Goal: Communication & Community: Answer question/provide support

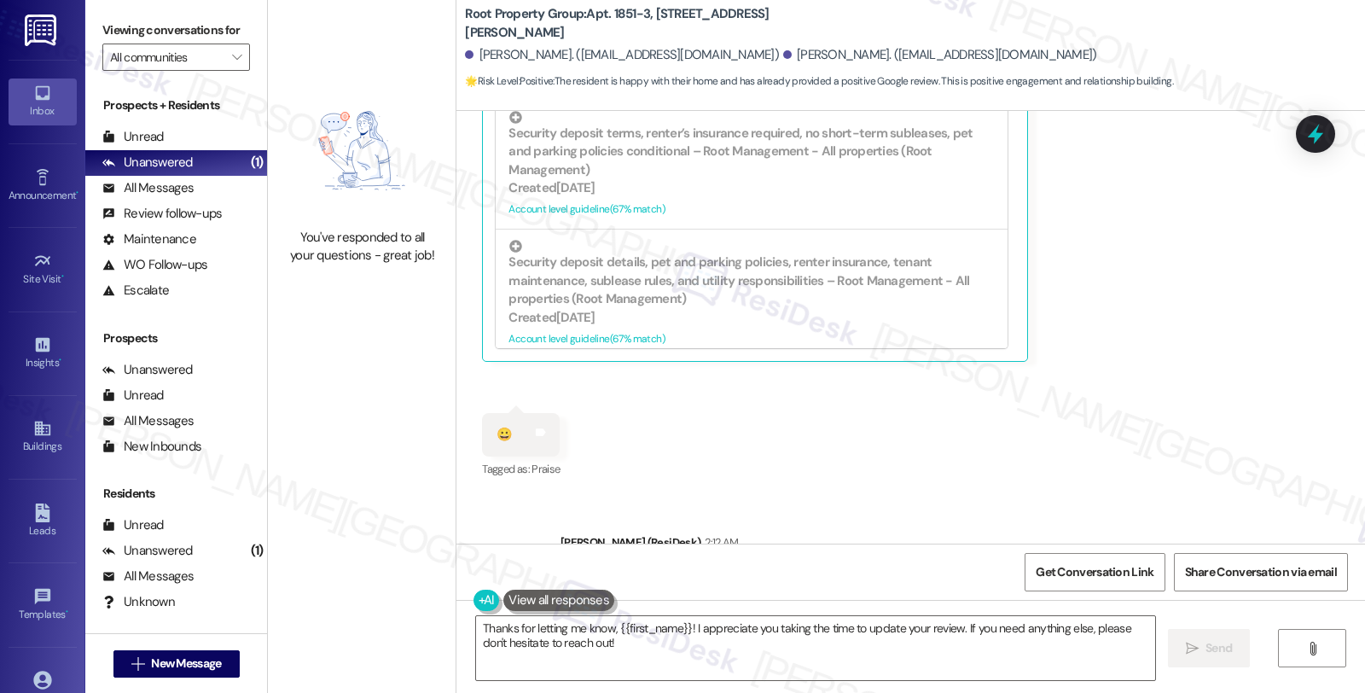
scroll to position [1479, 0]
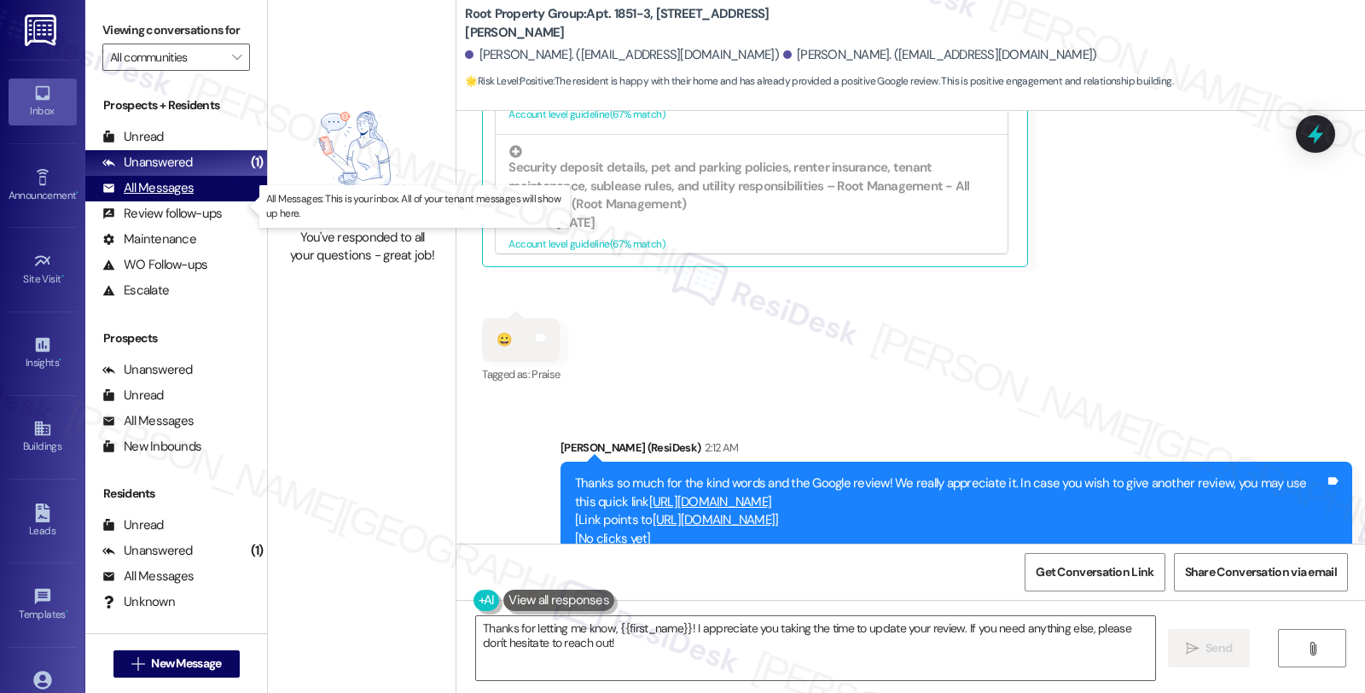
click at [202, 200] on div "All Messages (undefined)" at bounding box center [176, 189] width 182 height 26
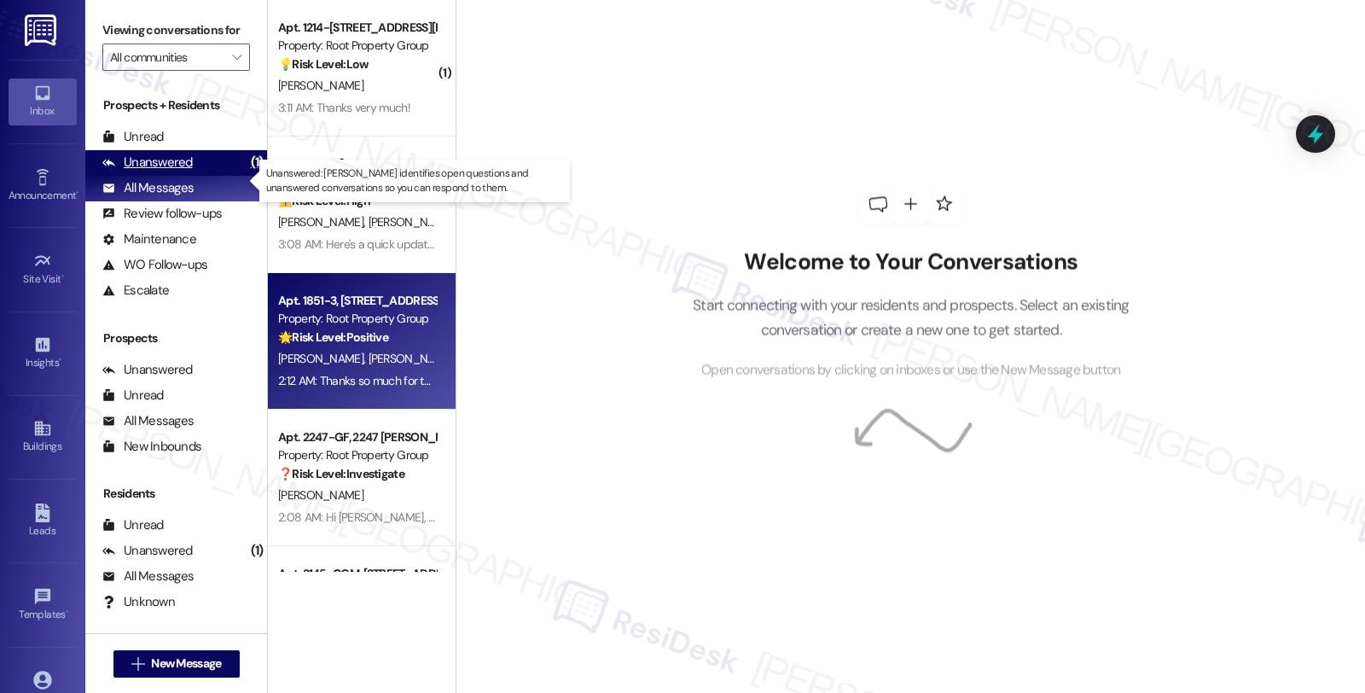
click at [201, 176] on div "Unanswered (1)" at bounding box center [176, 163] width 182 height 26
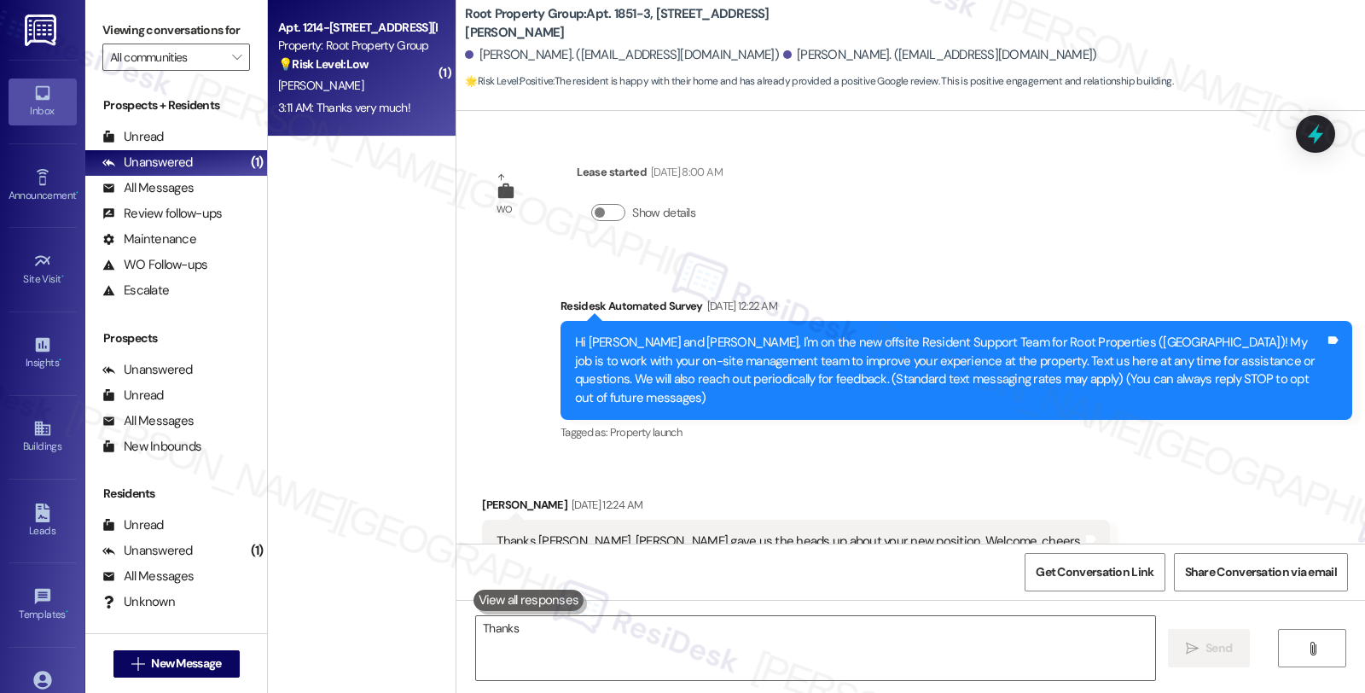
click at [312, 77] on div "[PERSON_NAME]" at bounding box center [356, 85] width 161 height 21
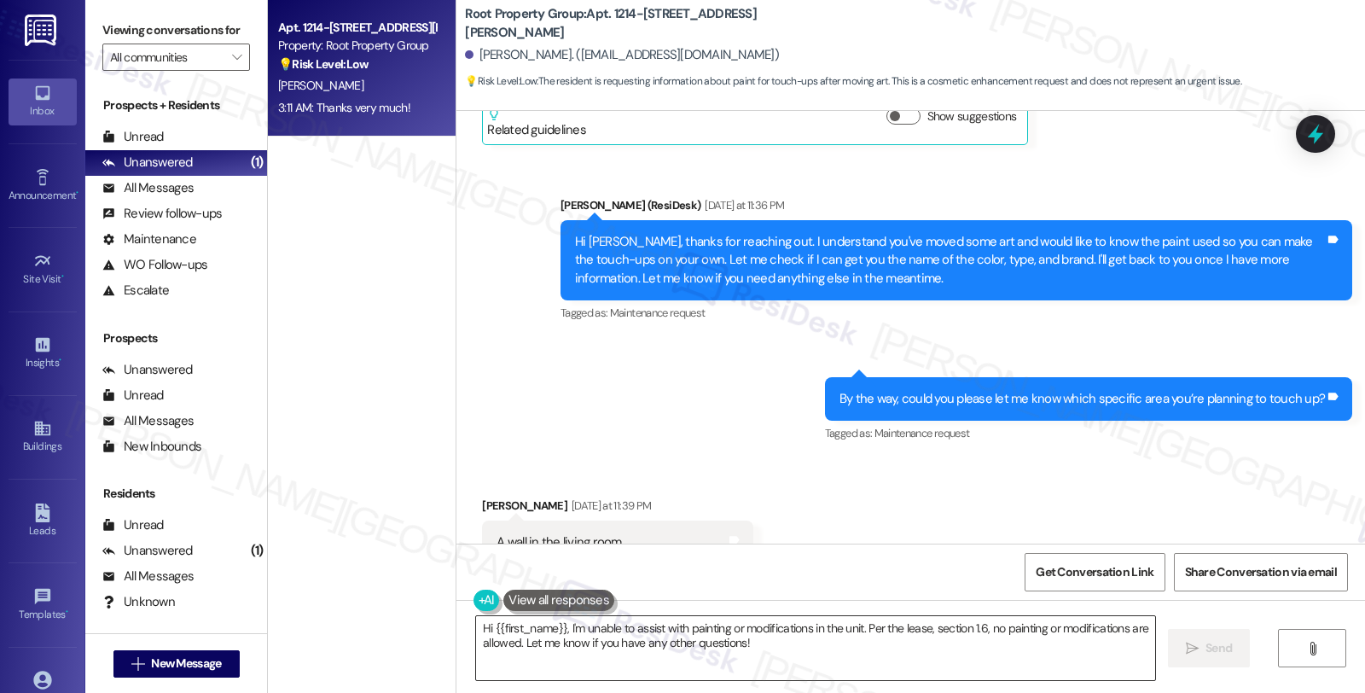
scroll to position [828, 0]
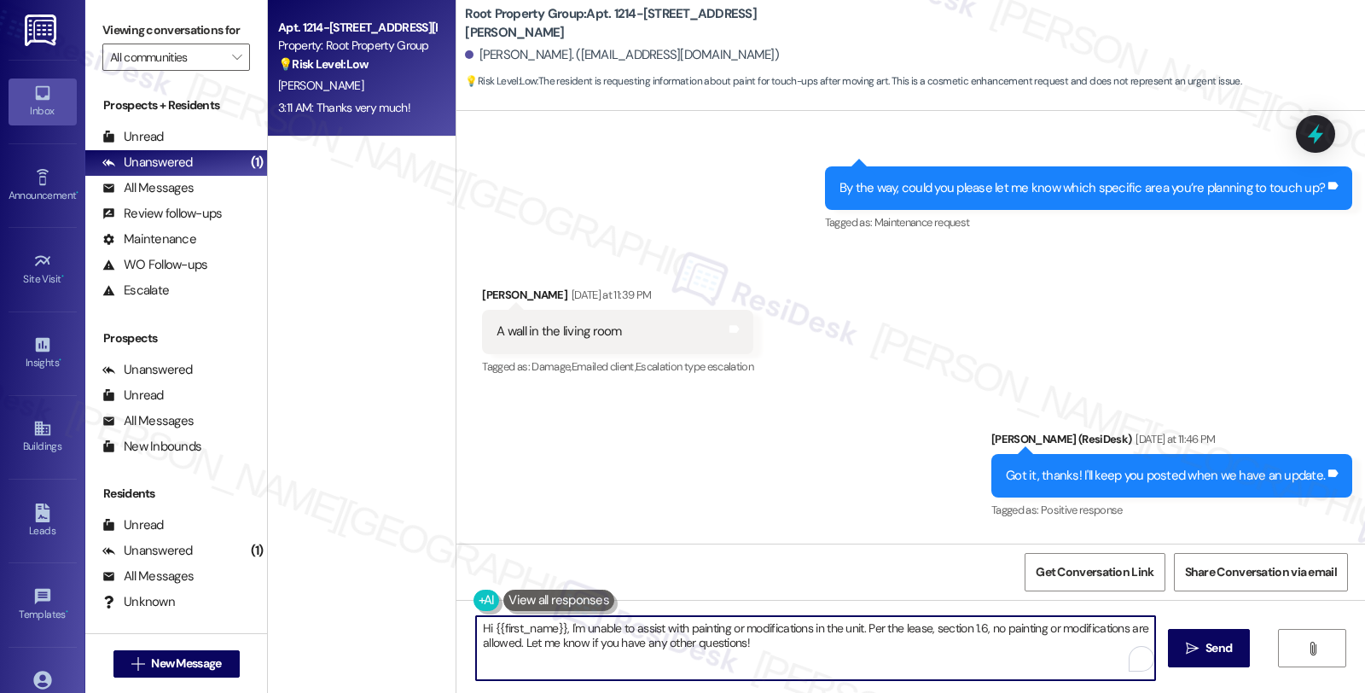
drag, startPoint x: 815, startPoint y: 649, endPoint x: 271, endPoint y: 533, distance: 556.5
click at [271, 535] on div "Apt. 1214-303, [STREET_ADDRESS][PERSON_NAME] Property: Root Property Group 💡 Ri…" at bounding box center [816, 346] width 1097 height 693
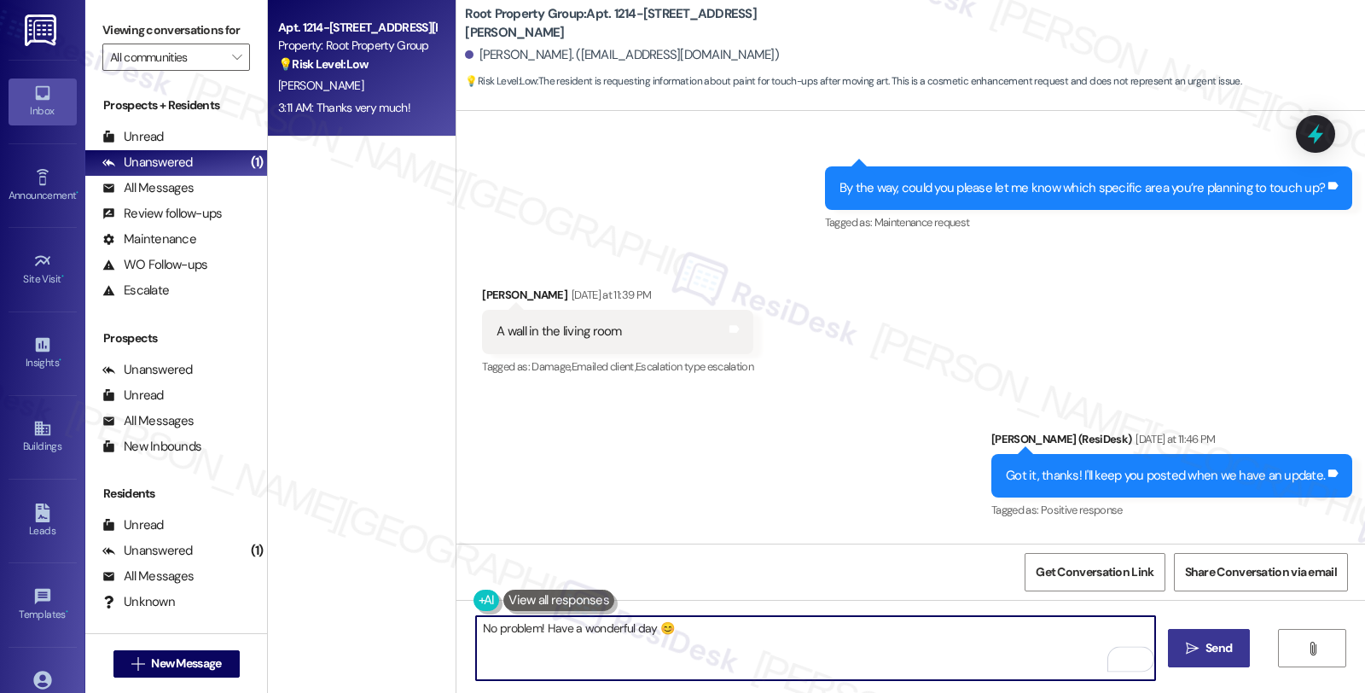
type textarea "No problem! Have a wonderful day 😊"
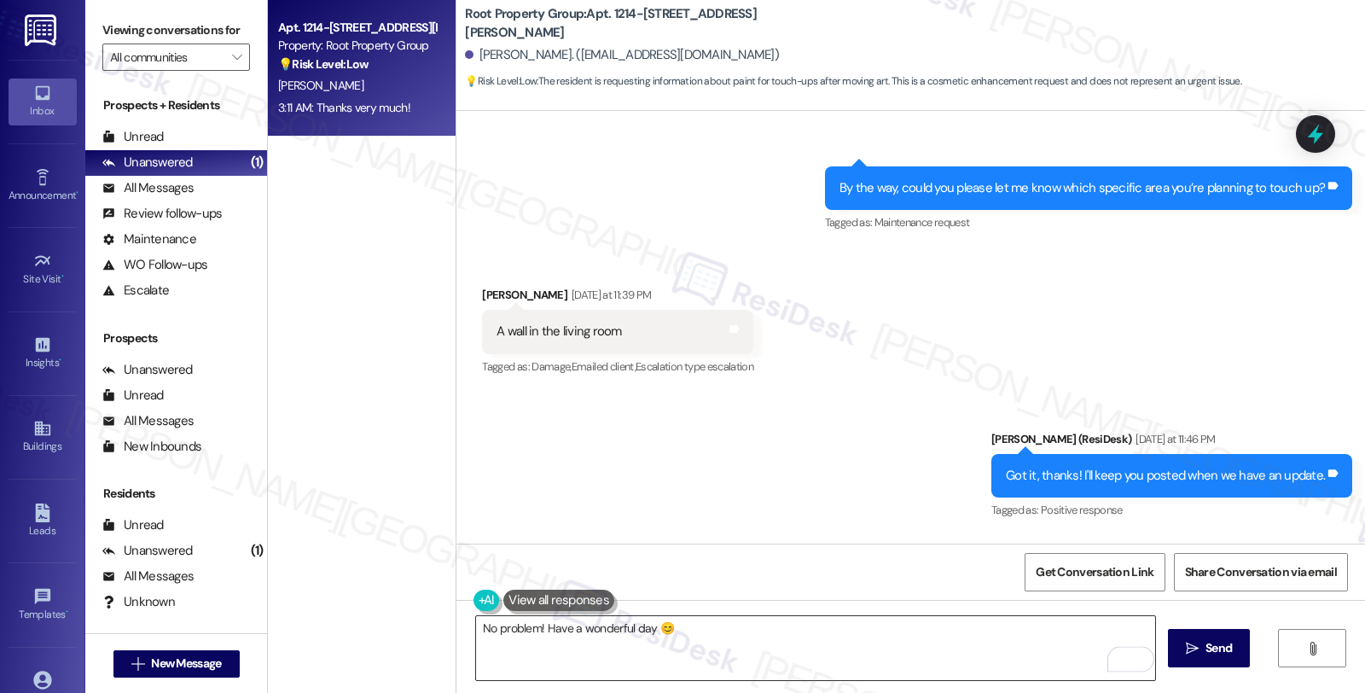
click at [676, 630] on textarea "No problem! Have a wonderful day 😊" at bounding box center [815, 648] width 679 height 64
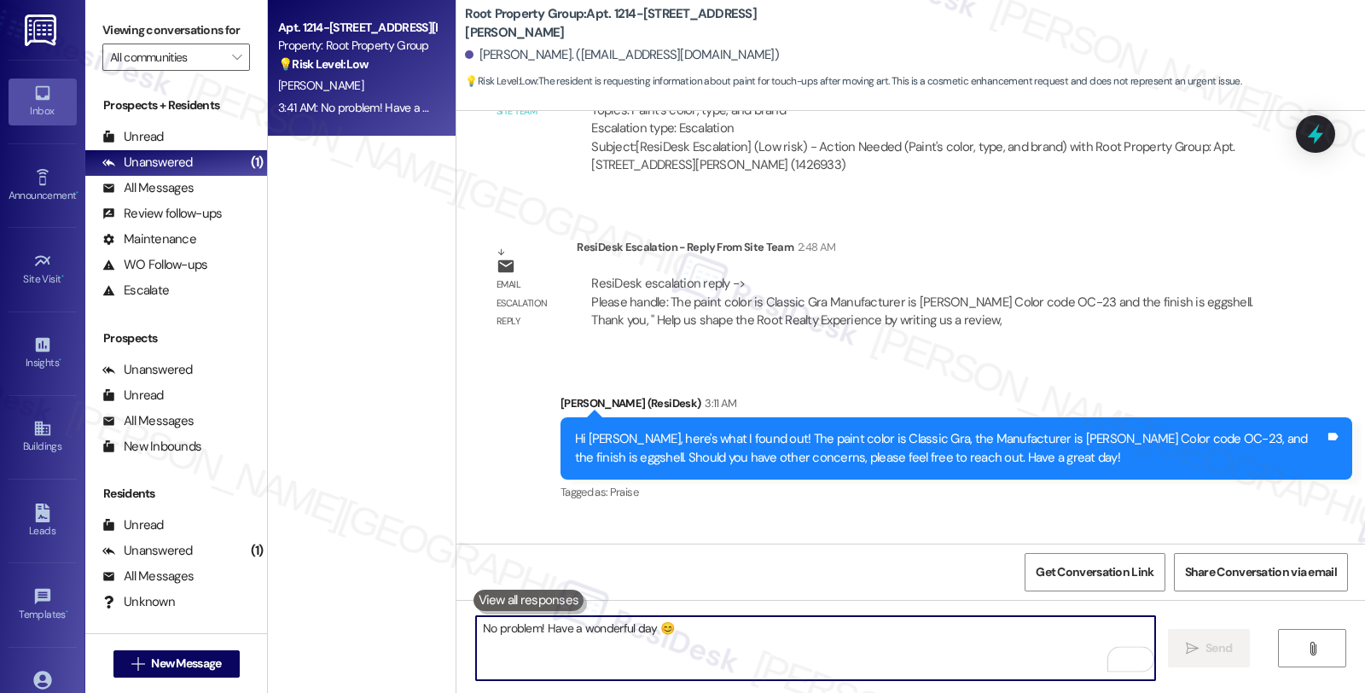
scroll to position [1611, 0]
